Goal: Information Seeking & Learning: Learn about a topic

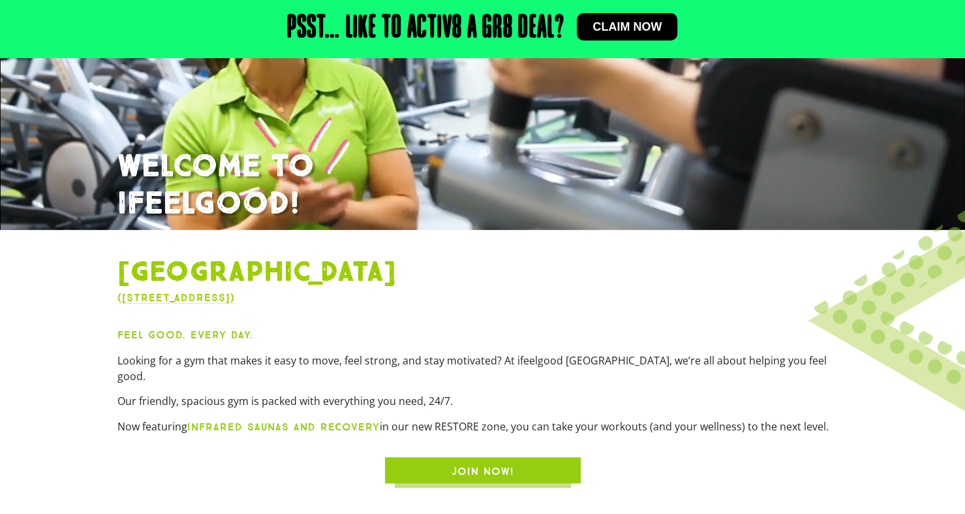
scroll to position [221, 0]
click at [478, 463] on span "JOIN NOW!" at bounding box center [483, 471] width 63 height 16
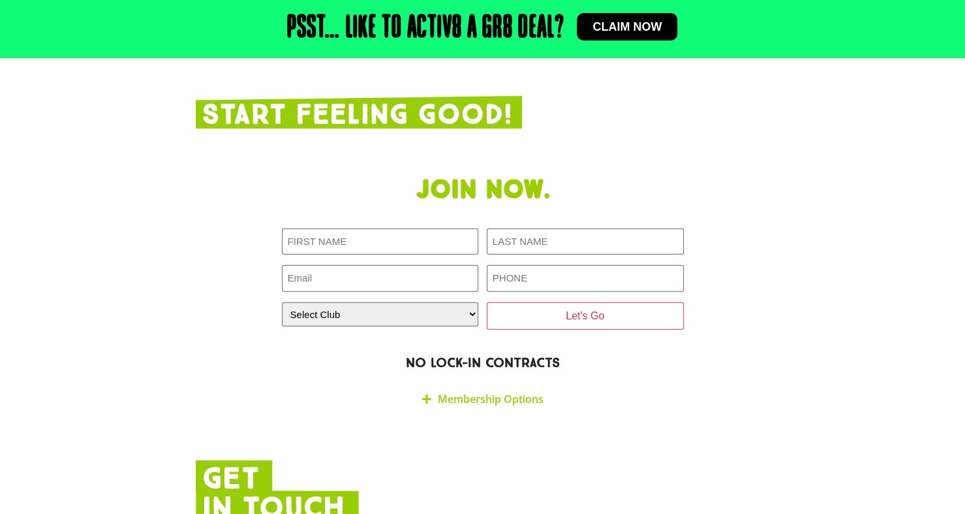
scroll to position [2191, 0]
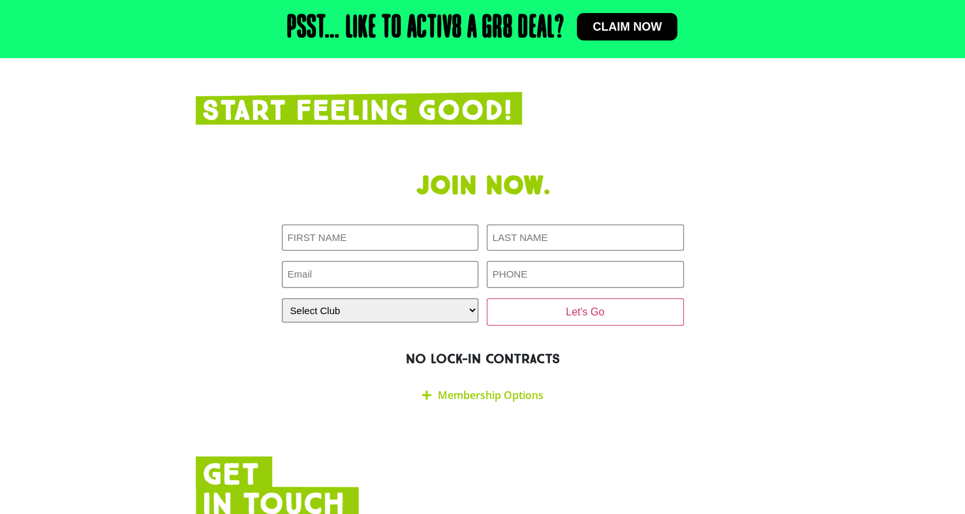
click at [489, 388] on link "Membership Options" at bounding box center [491, 395] width 106 height 14
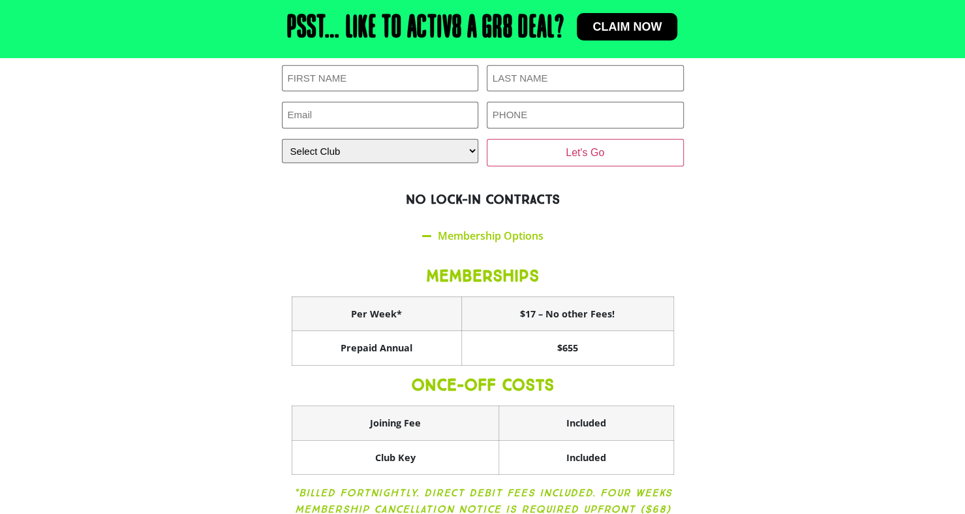
scroll to position [2349, 0]
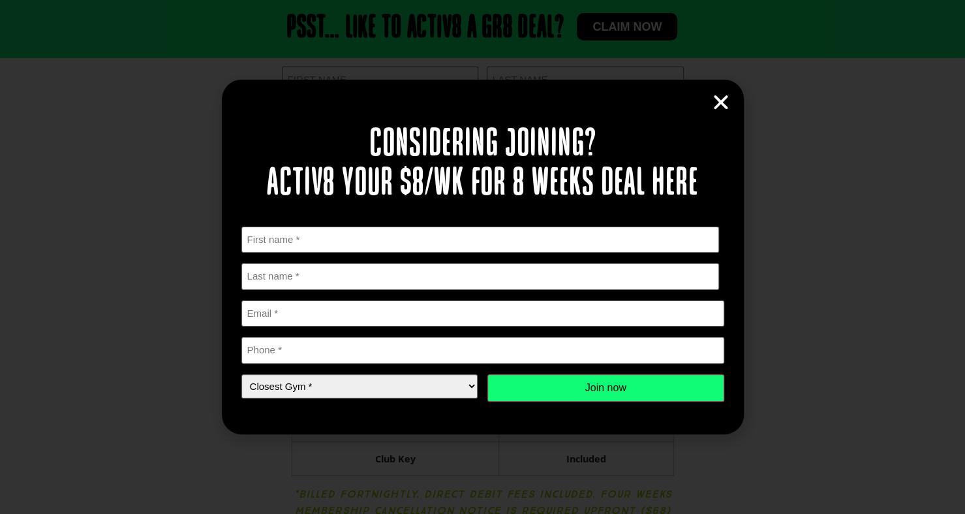
click at [722, 97] on icon "Close" at bounding box center [721, 103] width 20 height 20
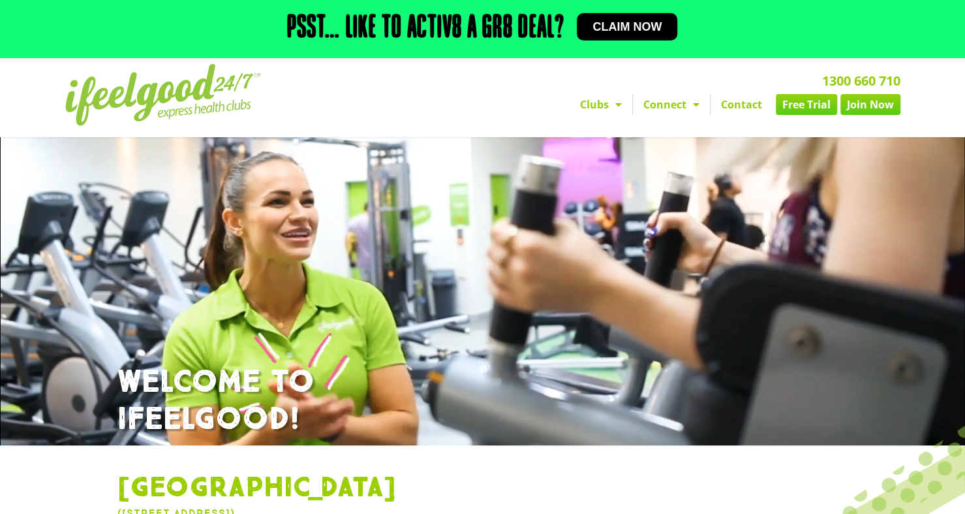
scroll to position [4, 0]
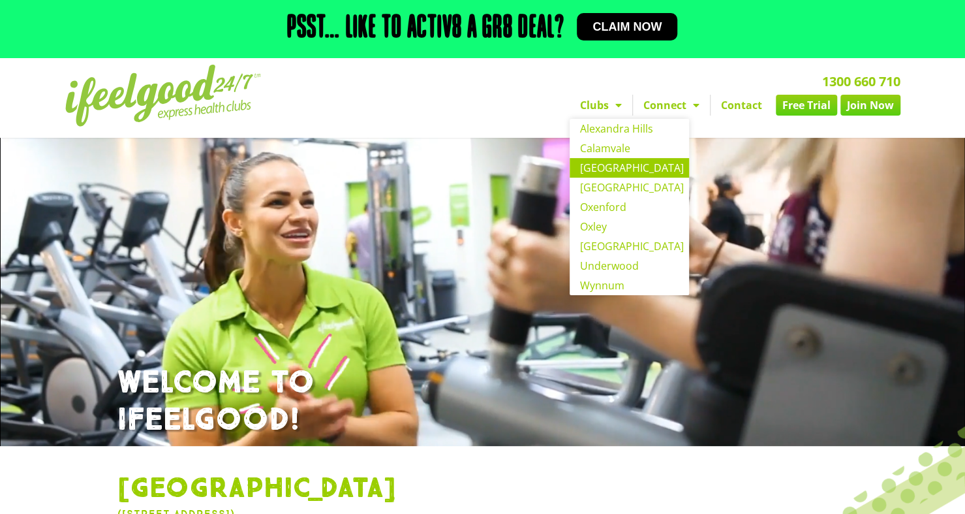
click at [599, 109] on link "Clubs" at bounding box center [601, 105] width 63 height 21
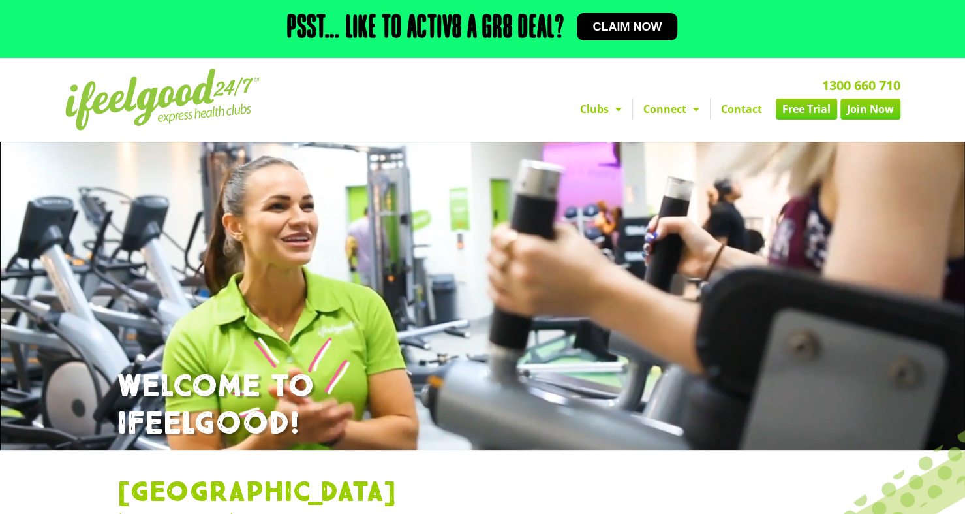
click at [599, 109] on link "Clubs" at bounding box center [601, 109] width 63 height 21
click at [525, 121] on div "1300 660 710 Clubs [GEOGRAPHIC_DATA] [GEOGRAPHIC_DATA] [GEOGRAPHIC_DATA] [GEOGR…" at bounding box center [632, 99] width 552 height 75
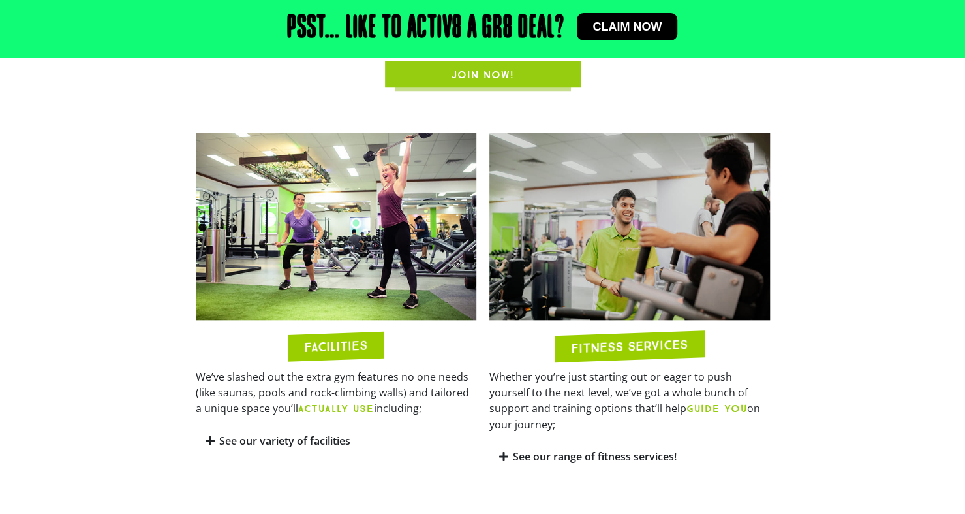
scroll to position [763, 0]
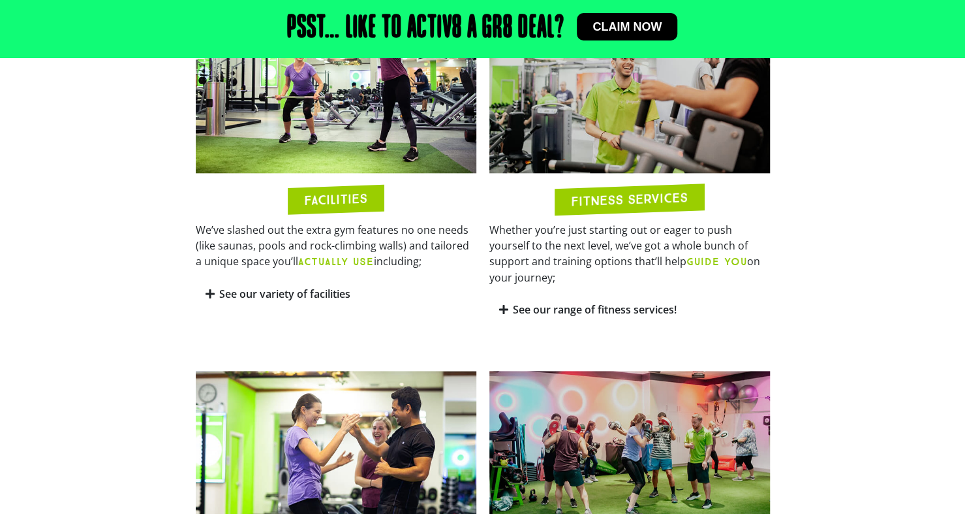
click at [211, 289] on icon at bounding box center [210, 294] width 9 height 10
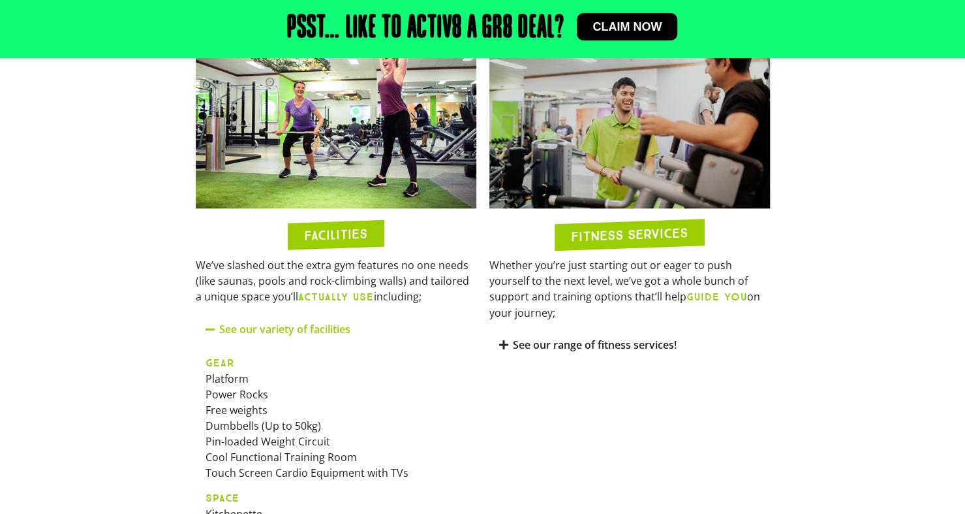
scroll to position [726, 0]
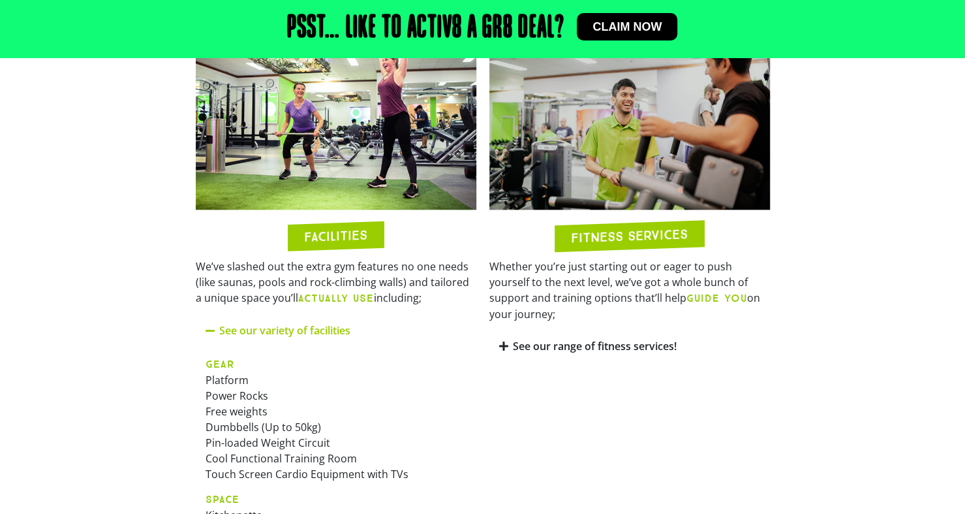
click at [513, 339] on link "See our range of fitness services!" at bounding box center [595, 346] width 164 height 14
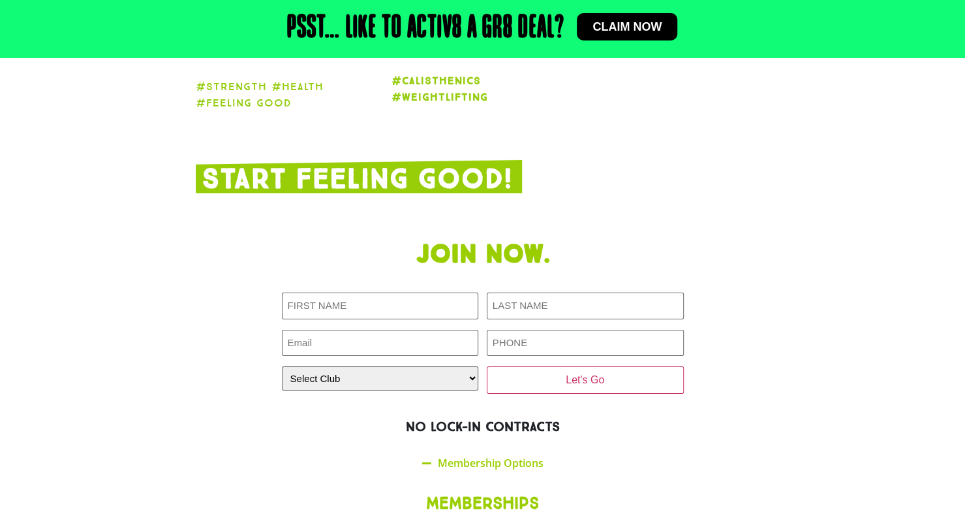
scroll to position [2582, 0]
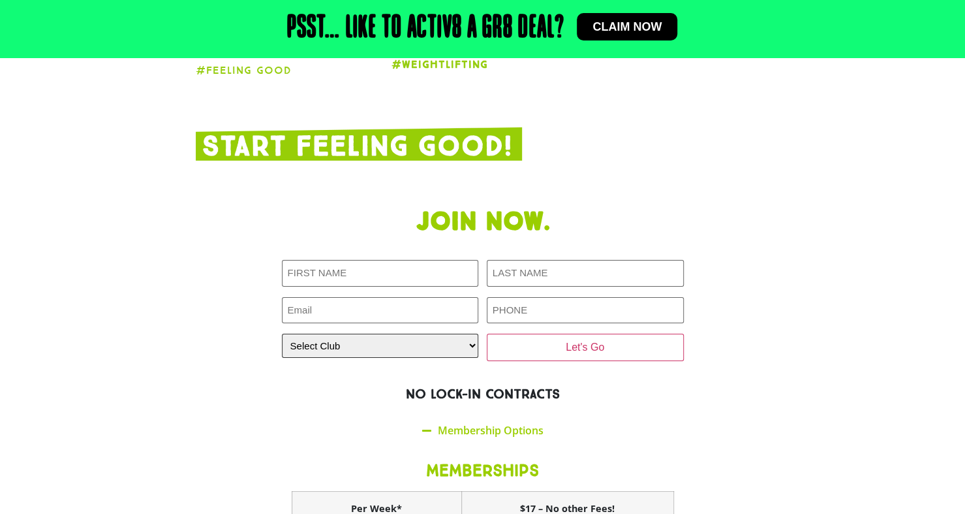
click at [448, 334] on select "Select Club [GEOGRAPHIC_DATA] [GEOGRAPHIC_DATA] [GEOGRAPHIC_DATA] [GEOGRAPHIC_D…" at bounding box center [380, 346] width 197 height 24
click at [423, 334] on select "Select Club [GEOGRAPHIC_DATA] [GEOGRAPHIC_DATA] [GEOGRAPHIC_DATA] [GEOGRAPHIC_D…" at bounding box center [380, 346] width 197 height 24
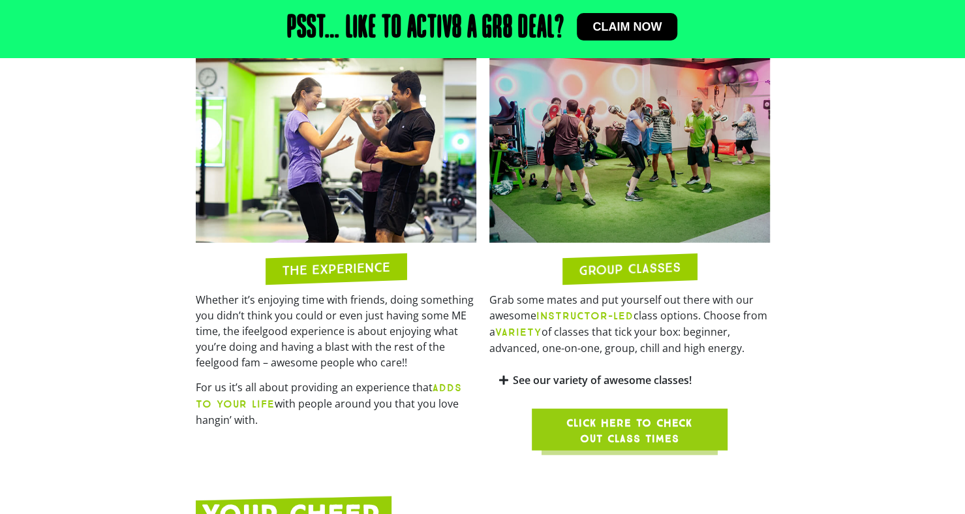
scroll to position [1504, 0]
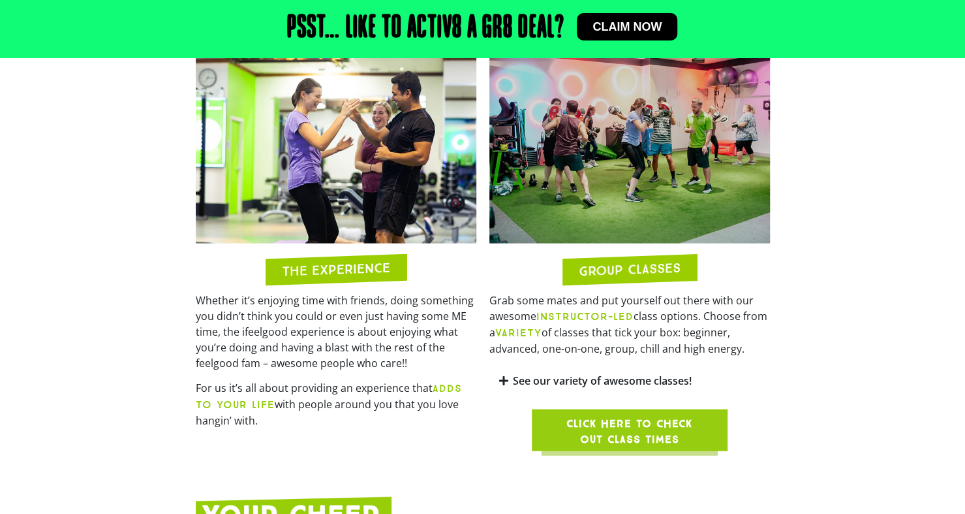
click at [589, 418] on span "Click here to check out class times" at bounding box center [629, 431] width 133 height 31
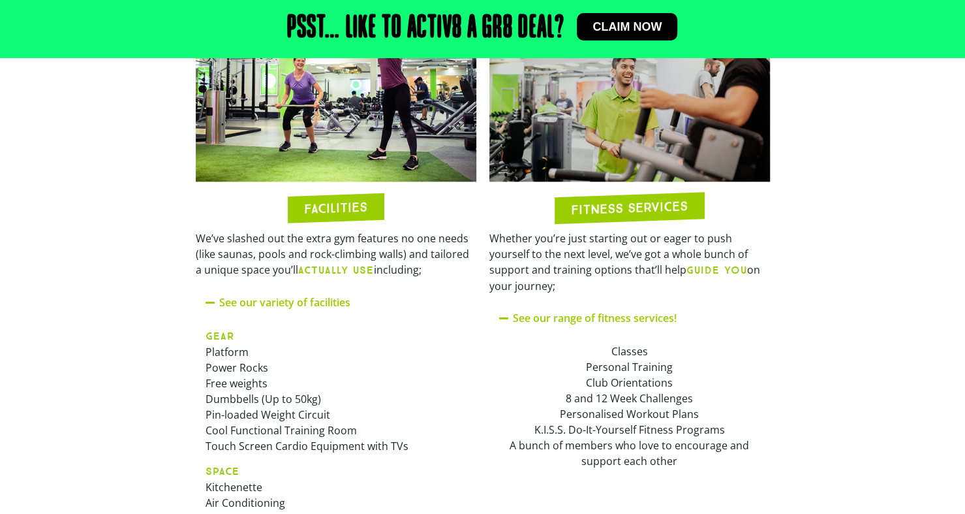
scroll to position [725, 0]
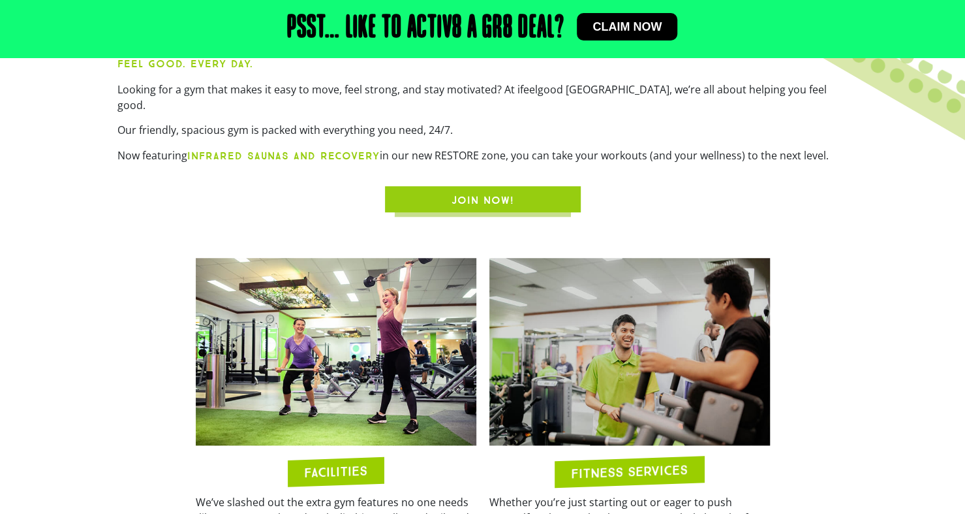
scroll to position [372, 0]
